Goal: Information Seeking & Learning: Check status

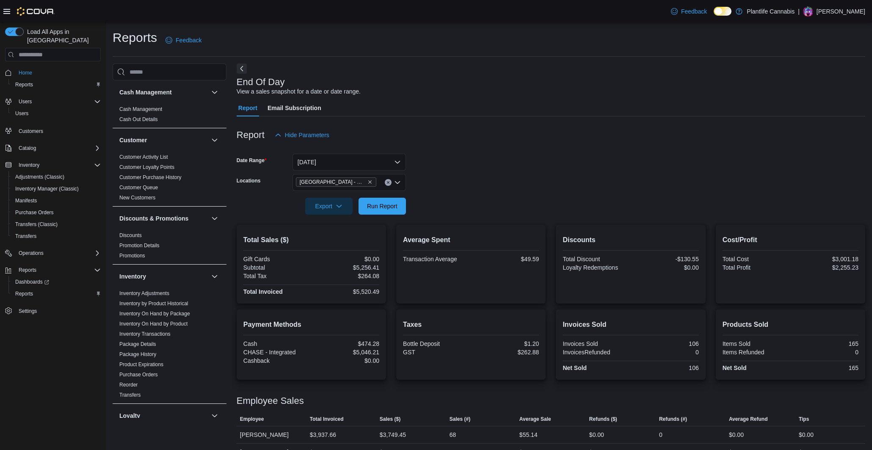
scroll to position [14, 0]
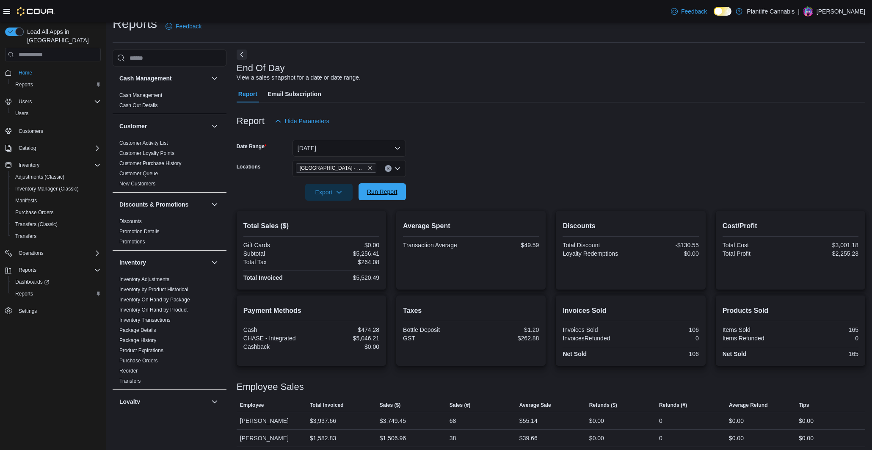
click at [382, 198] on span "Run Report" at bounding box center [382, 191] width 37 height 17
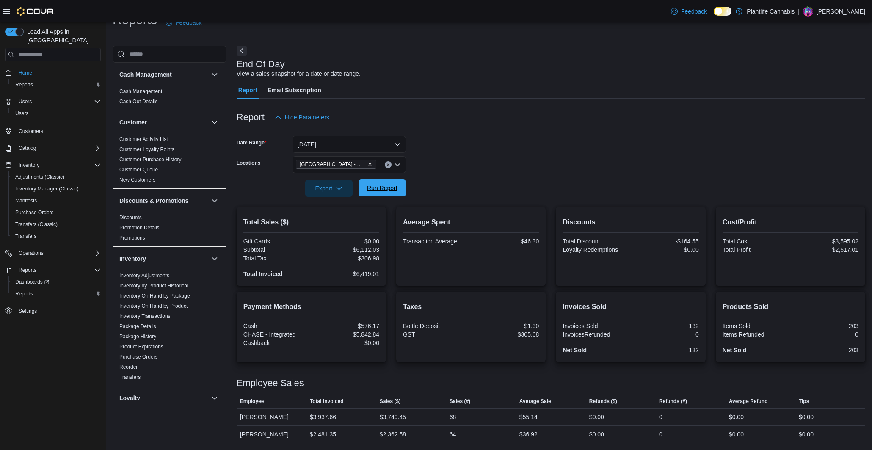
click at [393, 186] on span "Run Report" at bounding box center [382, 188] width 30 height 8
click at [386, 188] on span "Run Report" at bounding box center [382, 188] width 30 height 8
drag, startPoint x: 385, startPoint y: 185, endPoint x: 386, endPoint y: 234, distance: 49.1
click at [385, 185] on span "Run Report" at bounding box center [382, 188] width 30 height 8
click at [369, 251] on div "$6,244.99" at bounding box center [346, 249] width 66 height 7
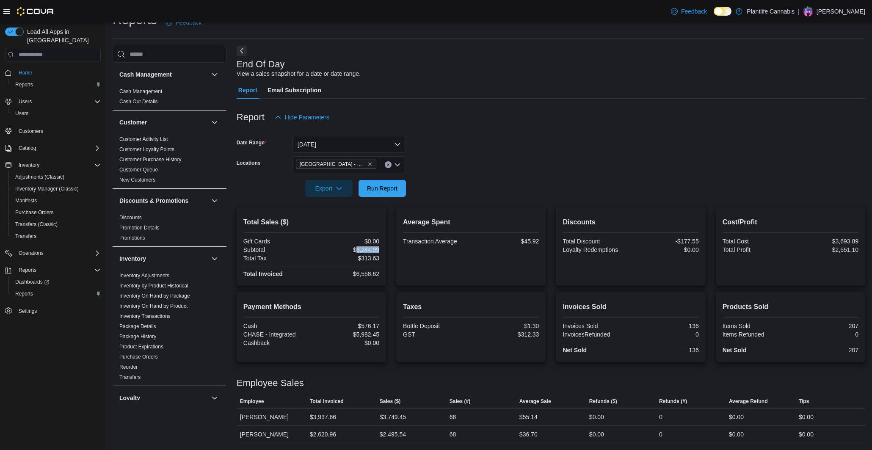
click at [369, 251] on div "$6,244.99" at bounding box center [346, 249] width 66 height 7
copy div "6,244.99"
click at [394, 433] on div "$2,495.54" at bounding box center [393, 434] width 26 height 10
copy div "2,495.54"
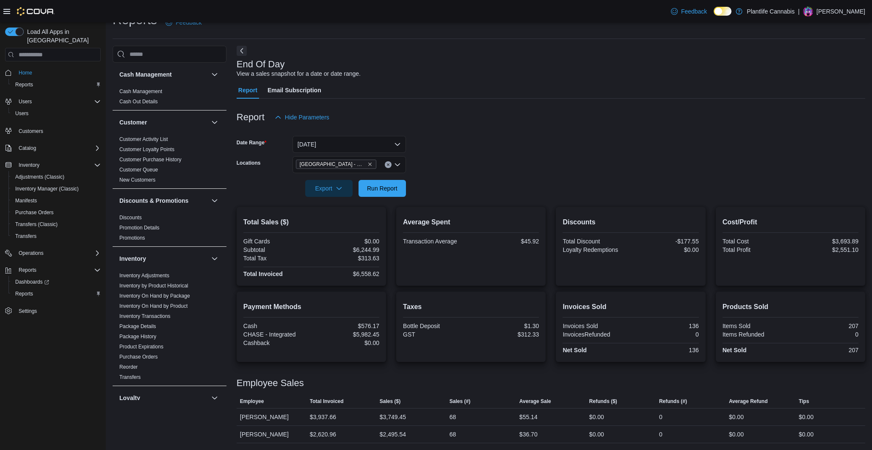
click at [372, 248] on div "$6,244.99" at bounding box center [346, 249] width 66 height 7
copy div "$6,244.99"
click at [375, 275] on div "$6,558.62" at bounding box center [346, 273] width 66 height 7
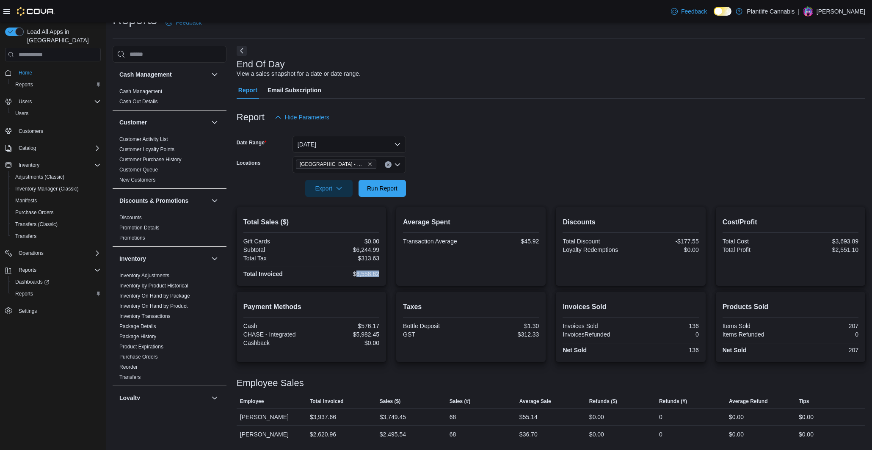
click at [375, 275] on div "$6,558.62" at bounding box center [346, 273] width 66 height 7
copy div "6,558.62"
click at [367, 331] on div "$5,982.45" at bounding box center [346, 334] width 66 height 7
copy div "5,982.45"
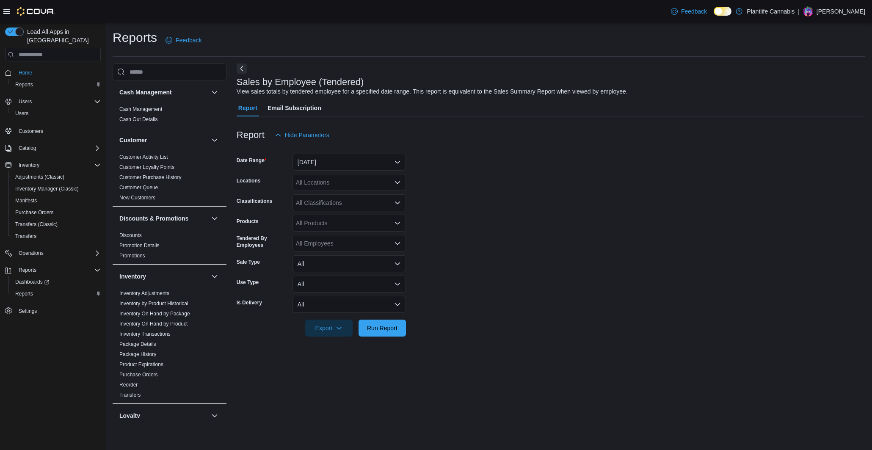
scroll to position [351, 0]
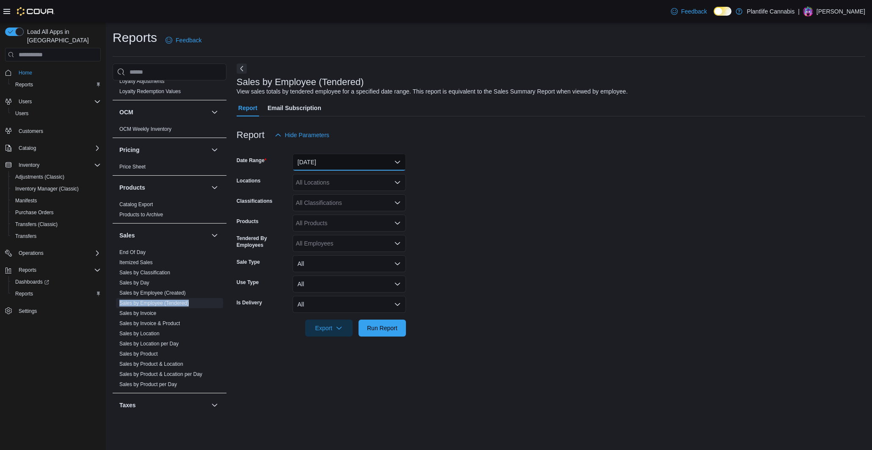
click at [332, 165] on button "[DATE]" at bounding box center [348, 162] width 113 height 17
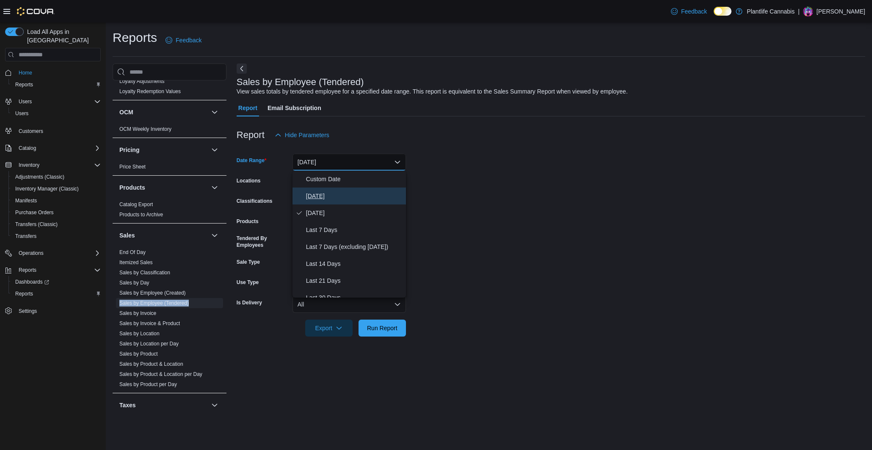
click at [330, 198] on span "[DATE]" at bounding box center [354, 196] width 96 height 10
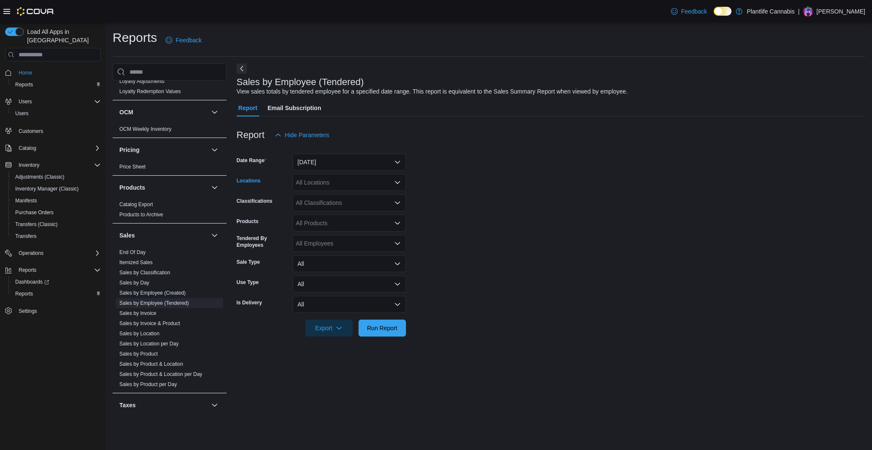
click at [332, 181] on div "All Locations" at bounding box center [348, 182] width 113 height 17
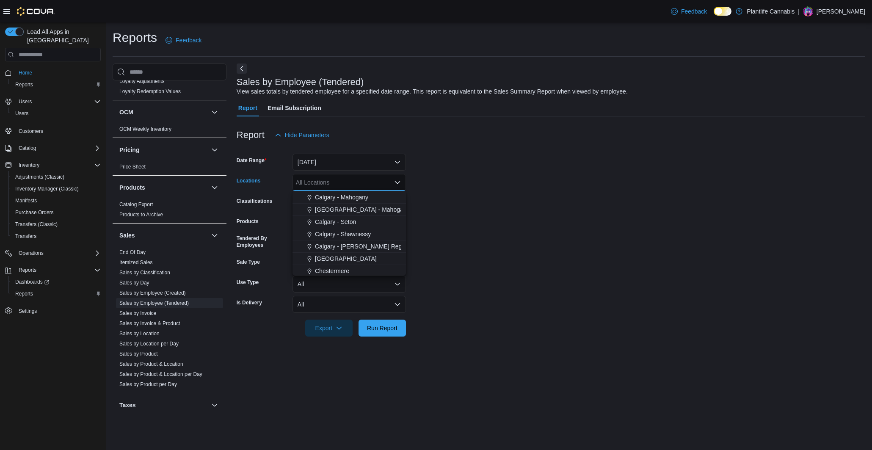
scroll to position [453, 0]
click at [334, 214] on span "[GEOGRAPHIC_DATA] - Mahogany Market" at bounding box center [372, 210] width 114 height 8
click at [460, 205] on form "Date Range Today Locations Calgary - Mahogany Market Combo box. Selected. Calga…" at bounding box center [551, 239] width 629 height 193
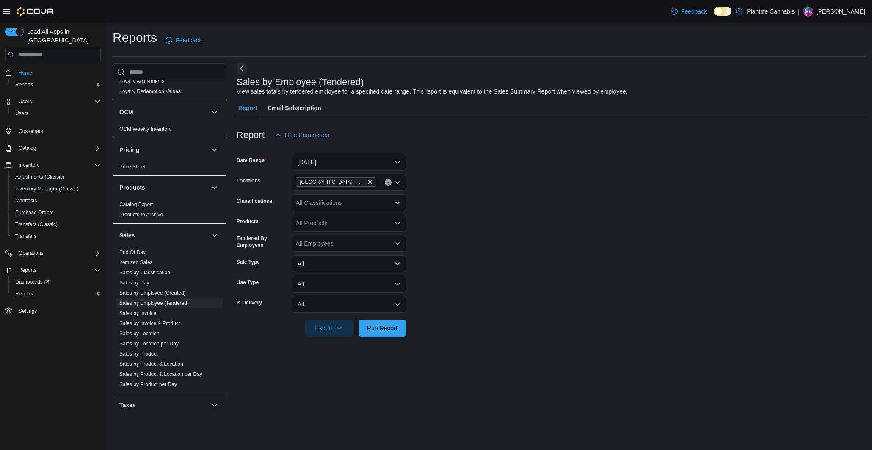
click at [367, 207] on div "All Classifications" at bounding box center [348, 202] width 113 height 17
click at [354, 278] on span "Accessory Group" at bounding box center [333, 275] width 45 height 8
click at [378, 327] on span "Run Report" at bounding box center [382, 327] width 30 height 8
click at [450, 305] on form "Date Range Today Locations Calgary - Mahogany Market Classifications Accessory …" at bounding box center [551, 239] width 629 height 193
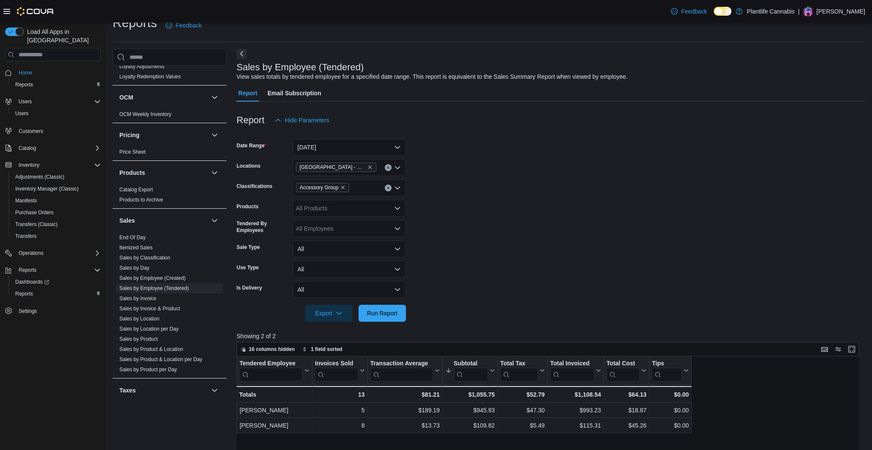
scroll to position [17, 0]
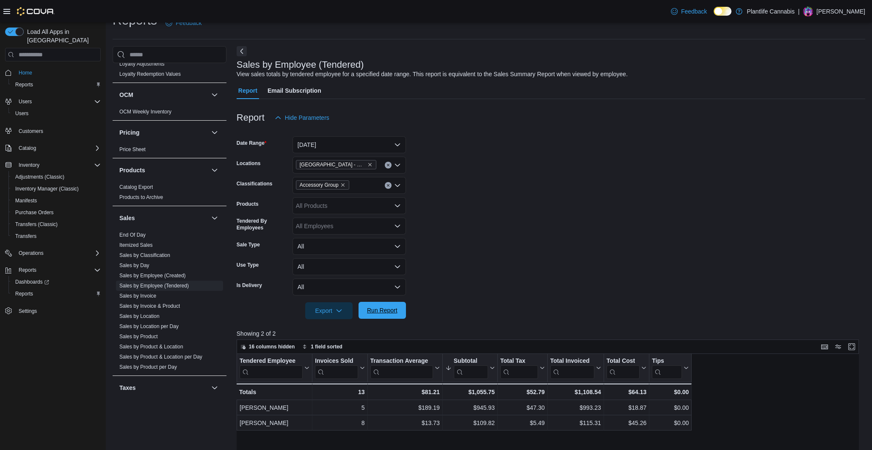
click at [391, 307] on span "Run Report" at bounding box center [382, 310] width 30 height 8
click at [400, 204] on icon "Open list of options" at bounding box center [397, 205] width 7 height 7
click at [448, 216] on form "Date Range Today Locations Calgary - Mahogany Market Classifications Accessory …" at bounding box center [551, 222] width 629 height 193
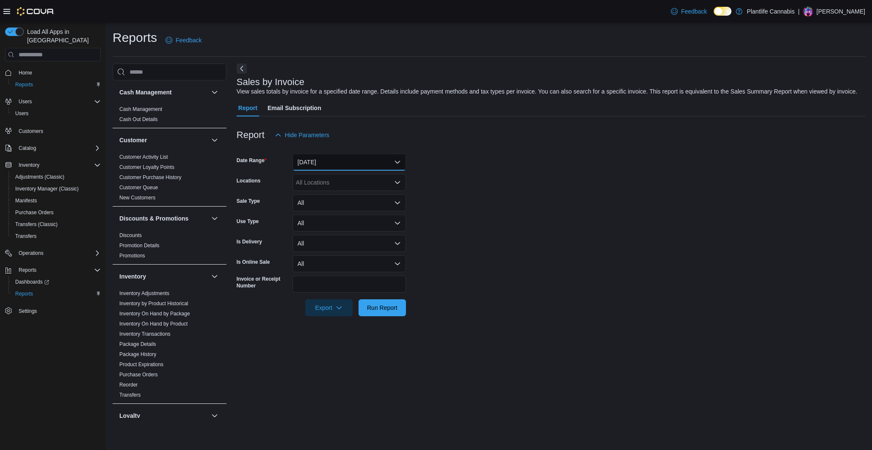
click at [330, 171] on button "Yesterday" at bounding box center [348, 162] width 113 height 17
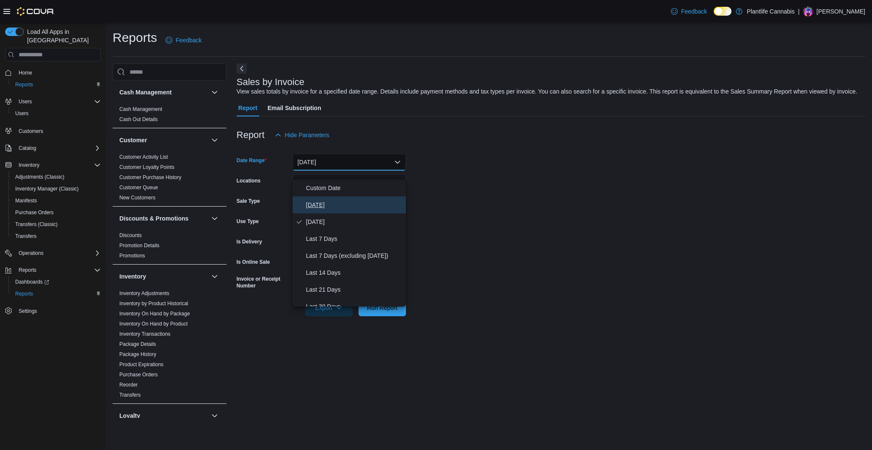
click at [322, 202] on span "[DATE]" at bounding box center [354, 205] width 96 height 10
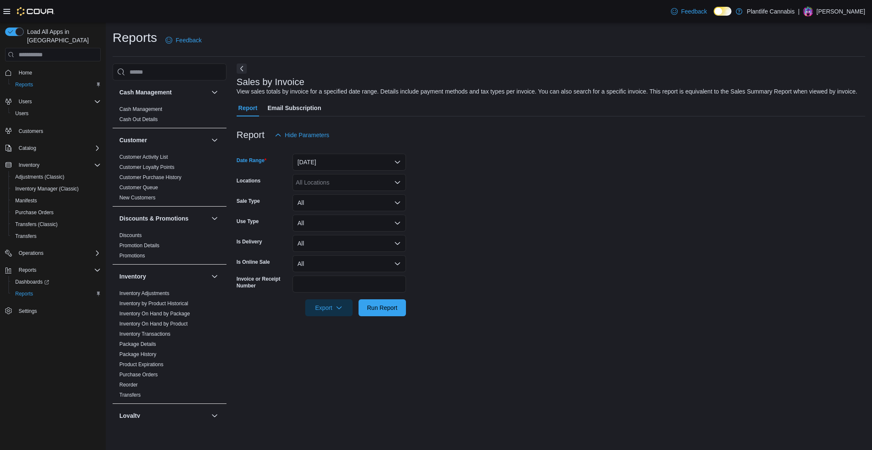
click at [336, 191] on div "All Locations" at bounding box center [348, 182] width 113 height 17
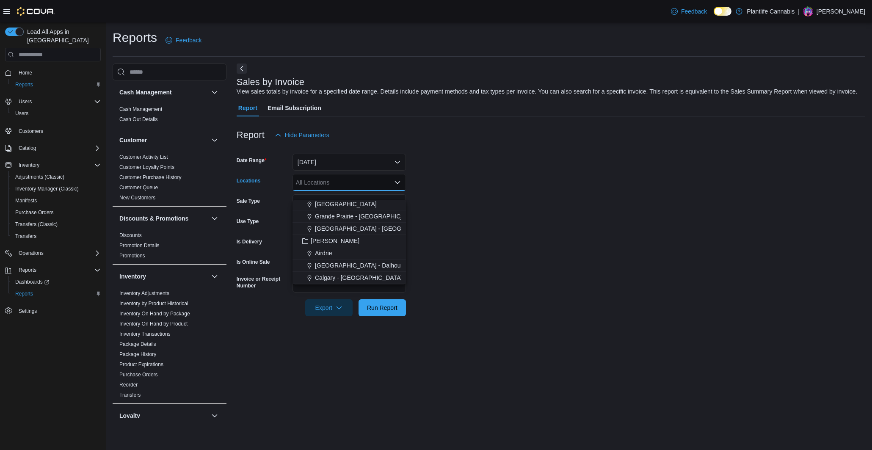
scroll to position [504, 0]
click at [353, 205] on span "[GEOGRAPHIC_DATA] - Mahogany Market" at bounding box center [372, 204] width 114 height 8
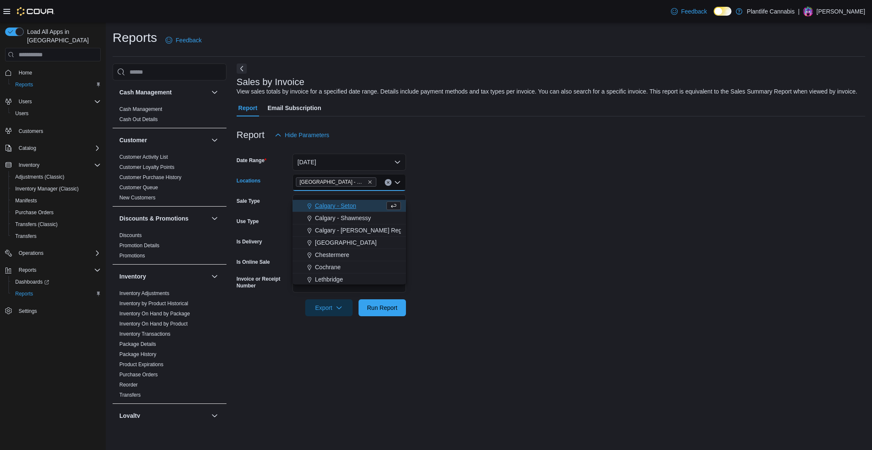
drag, startPoint x: 483, startPoint y: 223, endPoint x: 394, endPoint y: 229, distance: 89.1
click at [480, 223] on form "Date Range Today Locations Calgary - Mahogany Market Combo box. Selected. Calga…" at bounding box center [551, 229] width 629 height 173
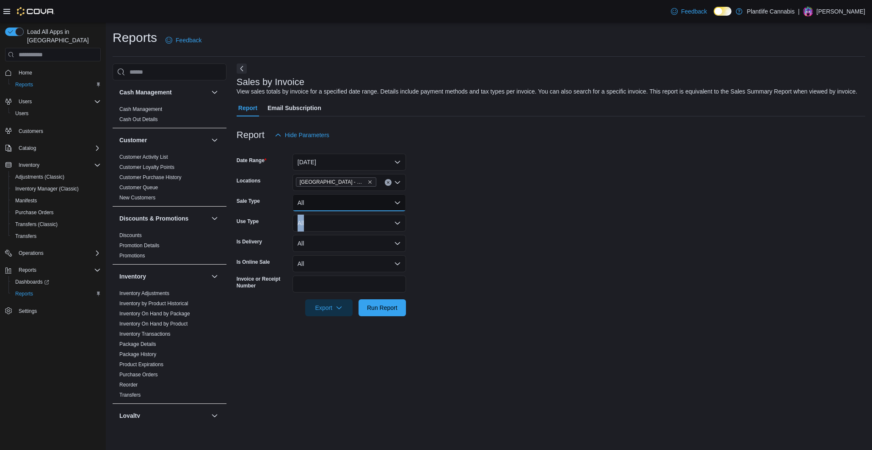
click at [373, 211] on button "All" at bounding box center [348, 202] width 113 height 17
click at [452, 215] on form "Date Range Today Locations Calgary - Mahogany Market Sale Type All Use Type All…" at bounding box center [551, 229] width 629 height 173
click at [381, 226] on button "All" at bounding box center [348, 223] width 113 height 17
click at [456, 226] on form "Date Range Today Locations Calgary - Mahogany Market Sale Type All Use Type All…" at bounding box center [551, 229] width 629 height 173
click at [373, 211] on button "All" at bounding box center [348, 202] width 113 height 17
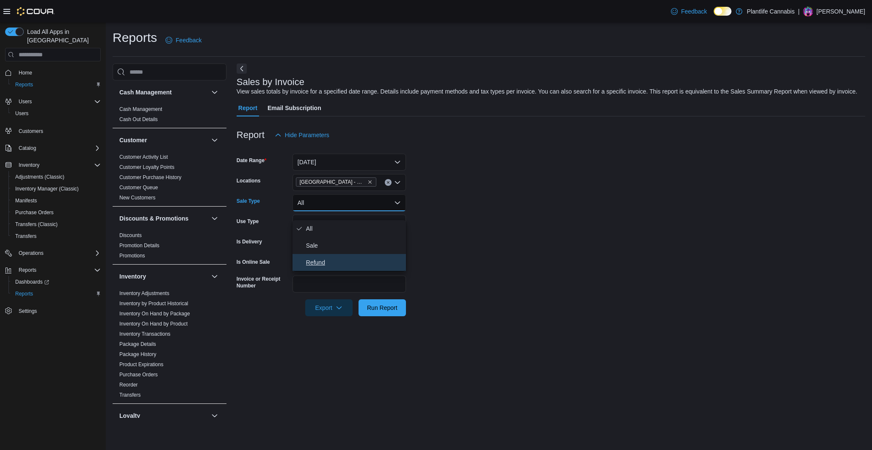
click at [331, 256] on button "Refund" at bounding box center [348, 262] width 113 height 17
drag, startPoint x: 493, startPoint y: 260, endPoint x: 405, endPoint y: 306, distance: 100.1
click at [484, 265] on form "Date Range Today Locations Calgary - Mahogany Market Sale Type Refund Use Type …" at bounding box center [551, 229] width 629 height 173
click at [391, 312] on span "Run Report" at bounding box center [382, 307] width 30 height 8
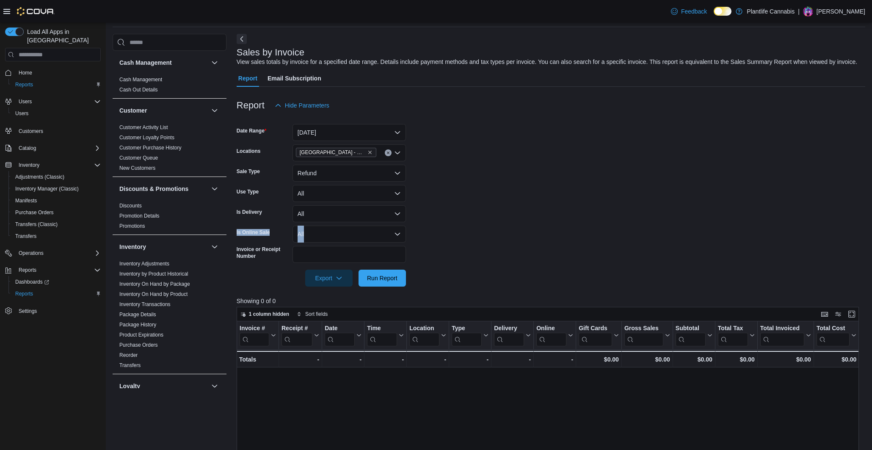
scroll to position [31, 0]
click at [390, 180] on button "Refund" at bounding box center [348, 171] width 113 height 17
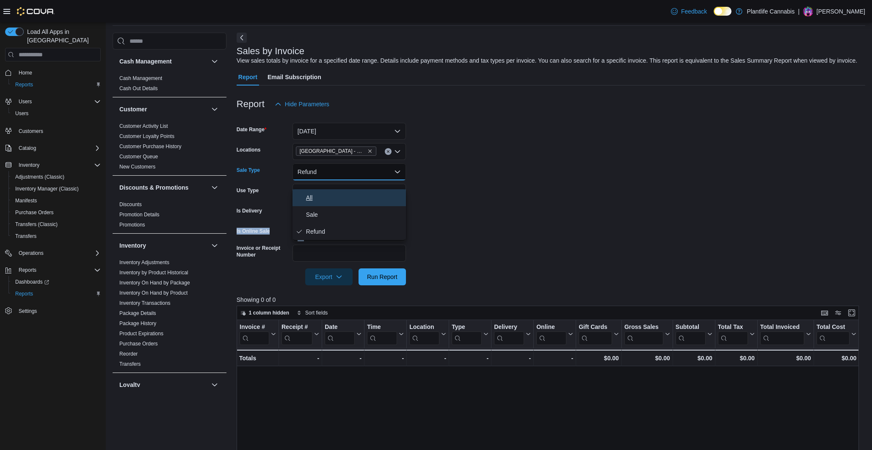
click at [356, 196] on span "All" at bounding box center [354, 198] width 96 height 10
click at [384, 281] on span "Run Report" at bounding box center [382, 276] width 30 height 8
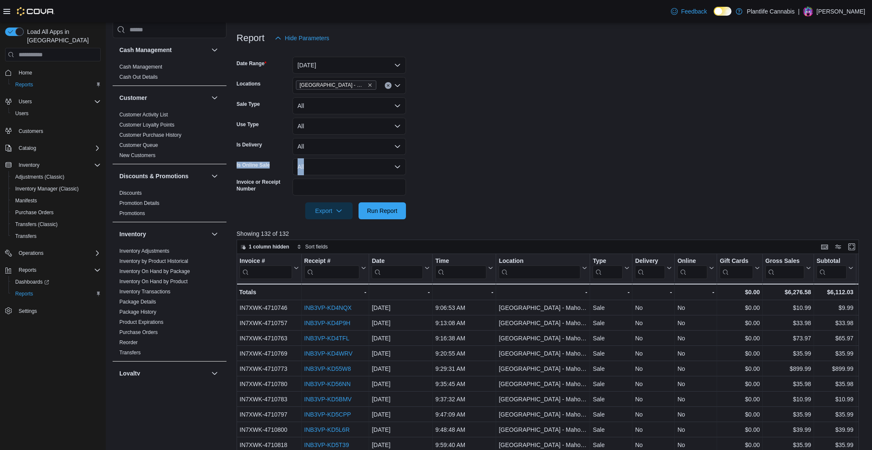
scroll to position [101, 0]
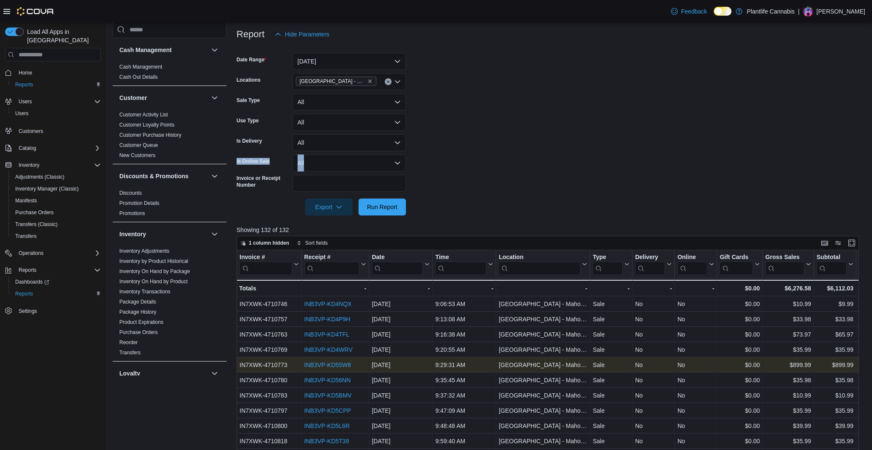
click at [344, 368] on link "INB3VP-KD55W8" at bounding box center [327, 364] width 47 height 7
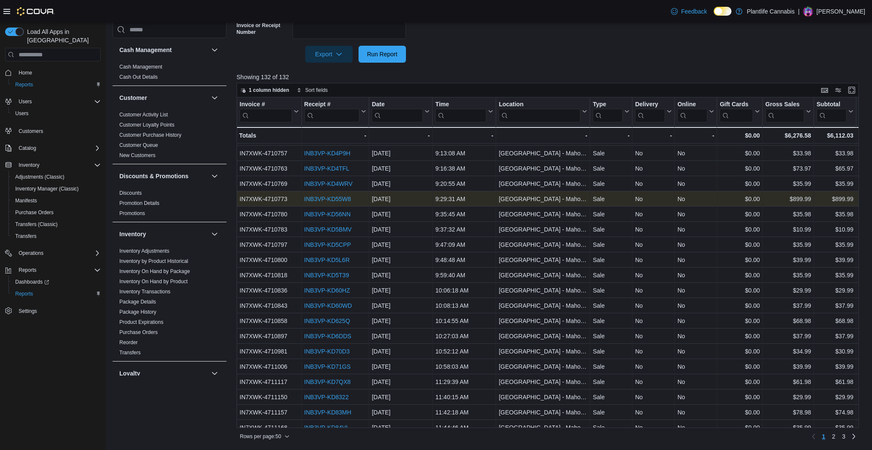
scroll to position [0, 0]
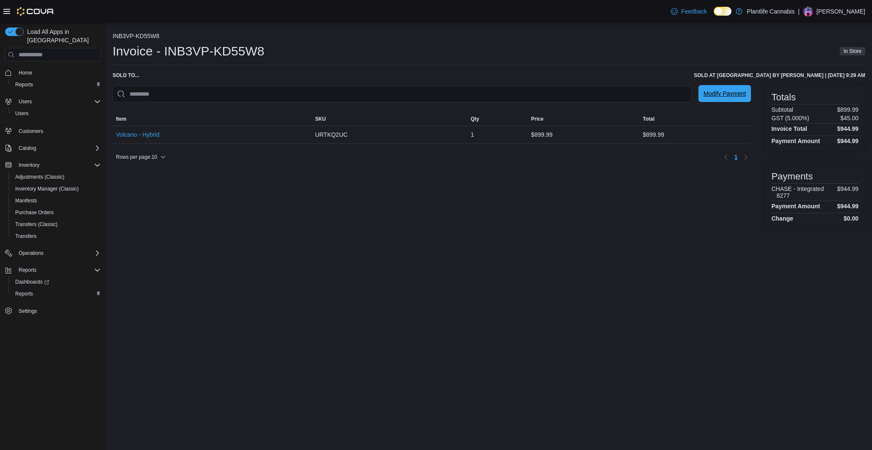
click at [729, 96] on span "Modify Payment" at bounding box center [724, 93] width 42 height 8
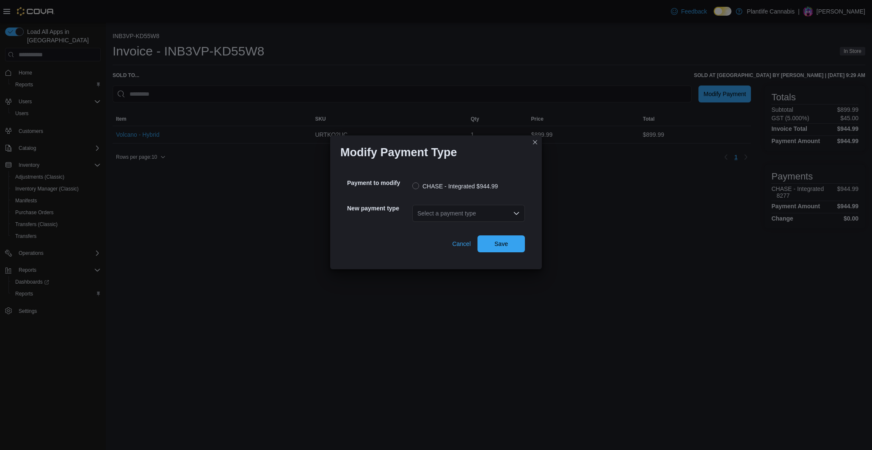
click at [487, 209] on div "Select a payment type" at bounding box center [468, 213] width 113 height 17
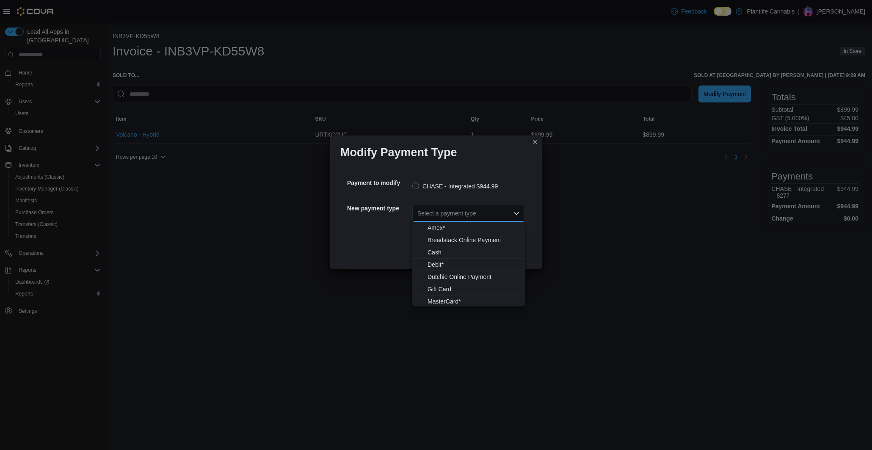
click at [586, 195] on div "Modify Payment Type Payment to modify CHASE - Integrated $944.99 New payment ty…" at bounding box center [436, 225] width 872 height 450
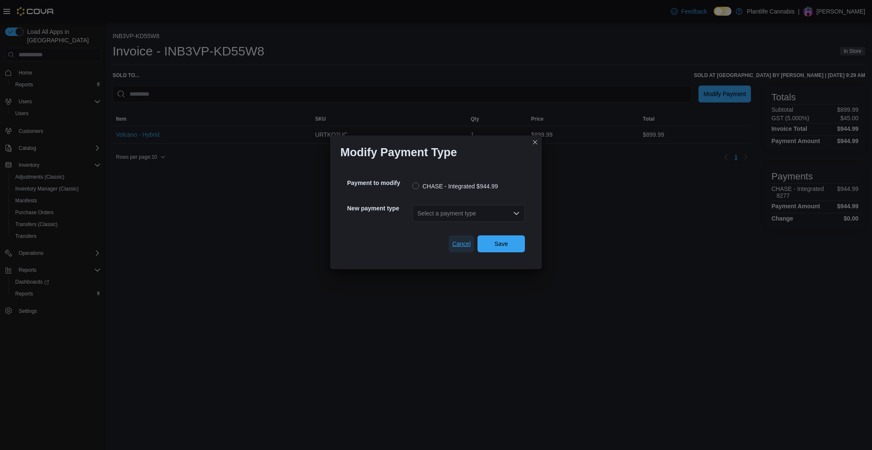
click at [454, 245] on span "Cancel" at bounding box center [461, 244] width 19 height 8
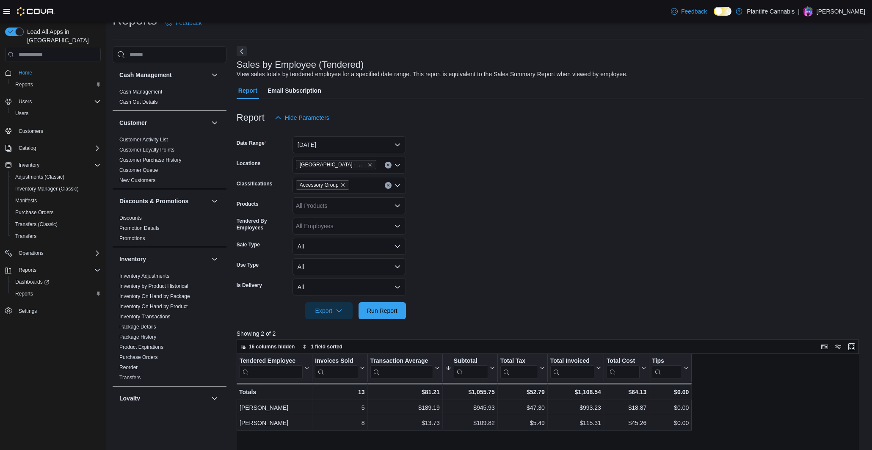
scroll to position [351, 0]
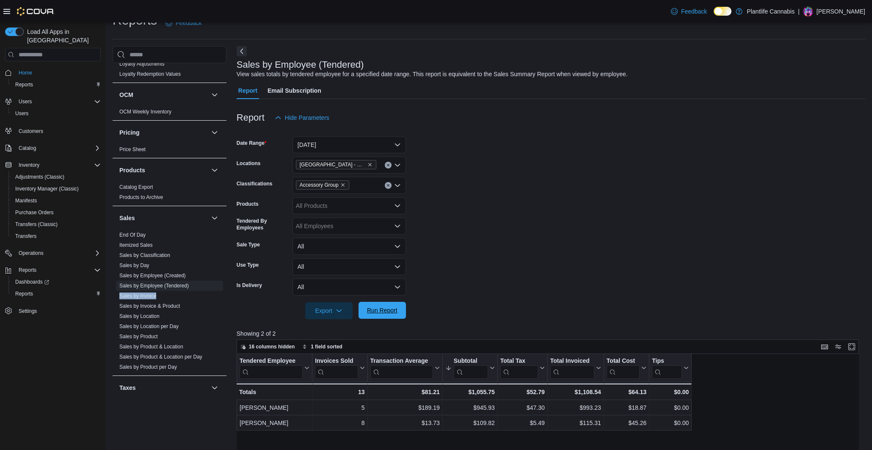
drag, startPoint x: 390, startPoint y: 306, endPoint x: 398, endPoint y: 309, distance: 8.4
click at [390, 306] on span "Run Report" at bounding box center [382, 310] width 37 height 17
